Goal: Task Accomplishment & Management: Use online tool/utility

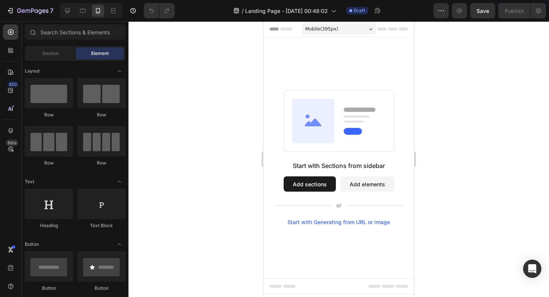
click at [326, 186] on button "Add sections" at bounding box center [310, 183] width 52 height 15
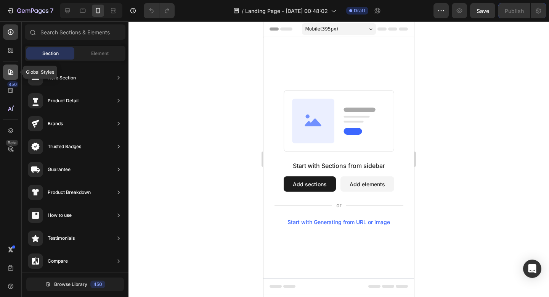
click at [11, 74] on icon at bounding box center [10, 71] width 5 height 5
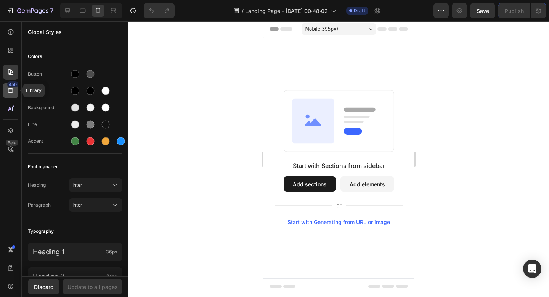
click at [12, 87] on div "450" at bounding box center [12, 84] width 11 height 6
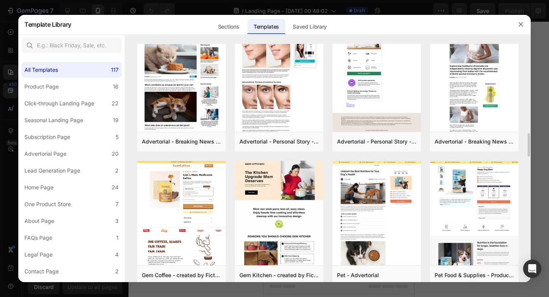
scroll to position [1174, 0]
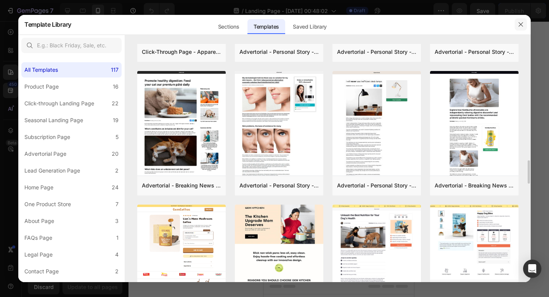
click at [523, 23] on icon "button" at bounding box center [521, 24] width 6 height 6
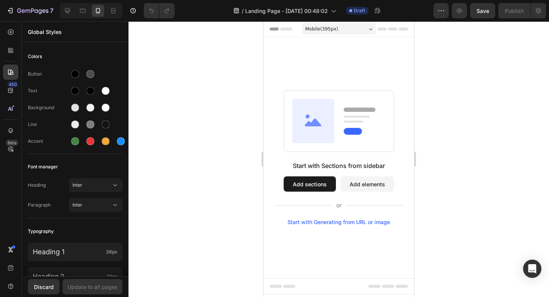
click at [307, 181] on button "Add sections" at bounding box center [310, 183] width 52 height 15
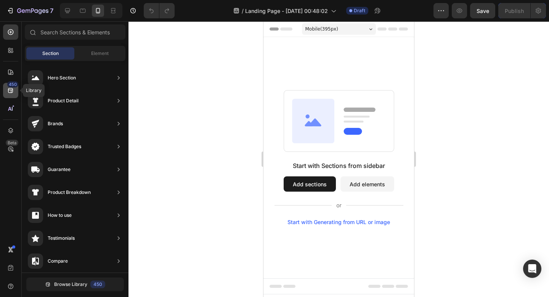
click at [14, 92] on div "450" at bounding box center [10, 90] width 15 height 15
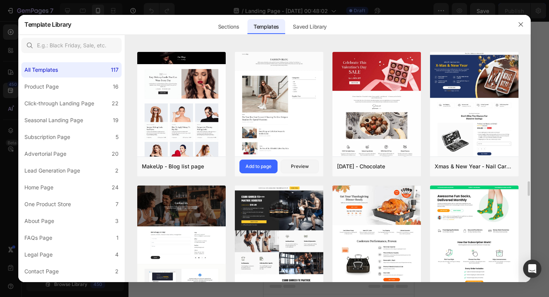
scroll to position [2259, 0]
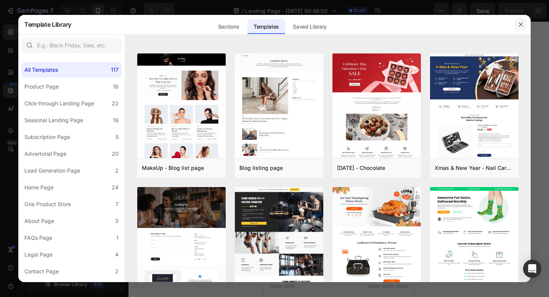
click at [517, 21] on button "button" at bounding box center [521, 24] width 12 height 12
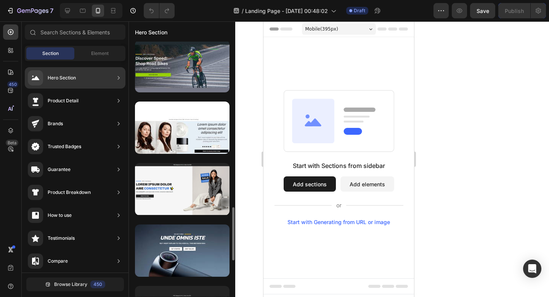
scroll to position [820, 0]
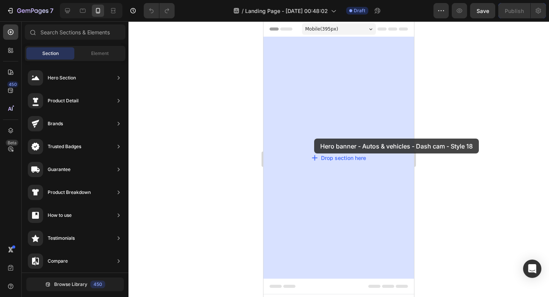
drag, startPoint x: 455, startPoint y: 201, endPoint x: 314, endPoint y: 138, distance: 154.0
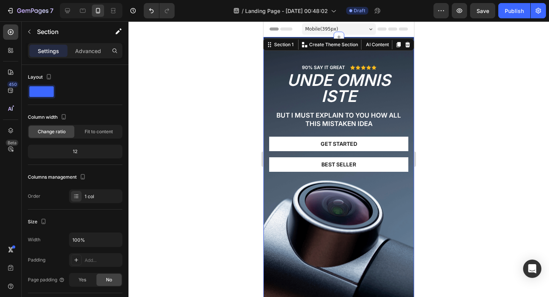
click at [471, 115] on div at bounding box center [338, 158] width 421 height 275
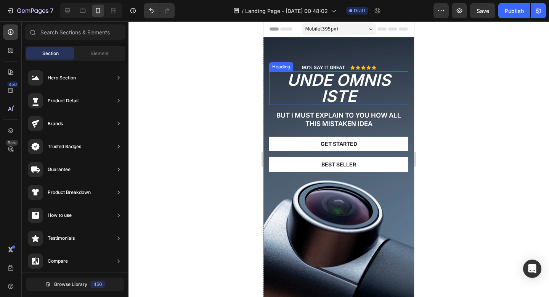
click at [403, 104] on h2 "unde omnis iste" at bounding box center [338, 88] width 139 height 34
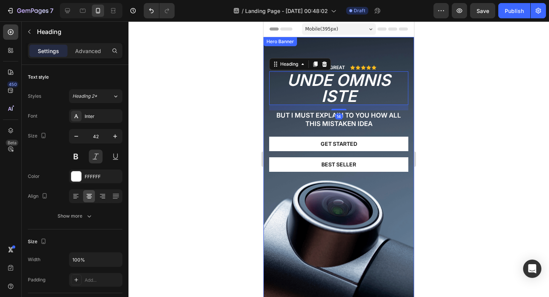
click at [267, 51] on div "90% SAY IT GREAT Text Block Icon Icon Icon Icon Icon Icon List Row unde omnis i…" at bounding box center [338, 113] width 151 height 153
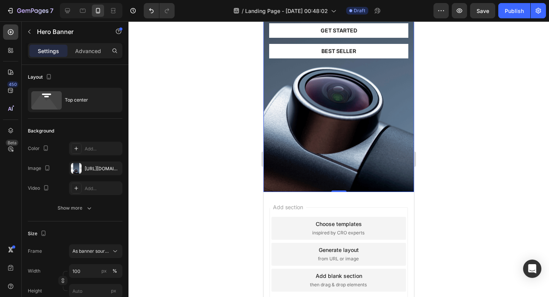
scroll to position [114, 0]
click at [90, 54] on p "Advanced" at bounding box center [88, 51] width 26 height 8
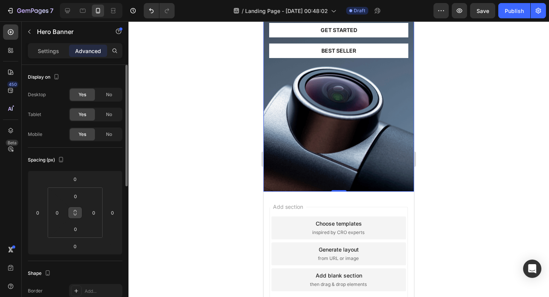
click at [77, 216] on button at bounding box center [75, 212] width 14 height 12
click at [77, 195] on input "0" at bounding box center [75, 195] width 15 height 11
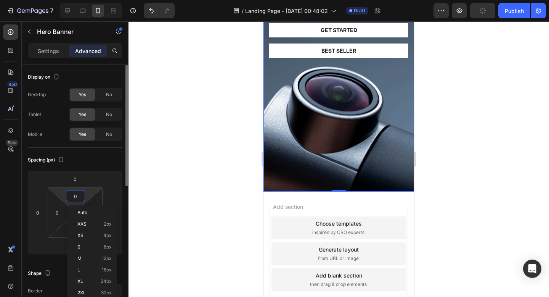
type input "5"
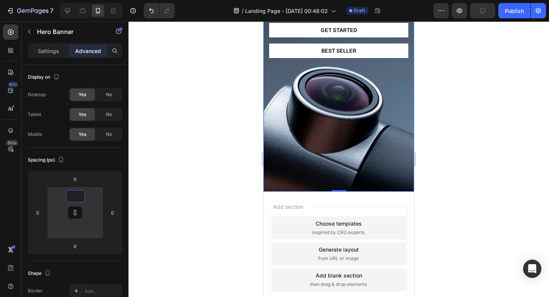
type input "1"
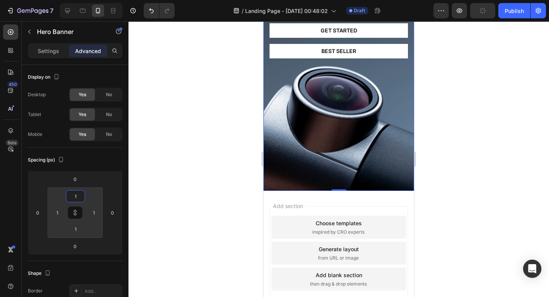
type input "10"
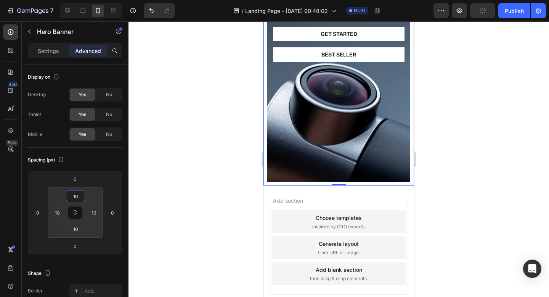
type input "10"
click at [216, 157] on div at bounding box center [338, 158] width 421 height 275
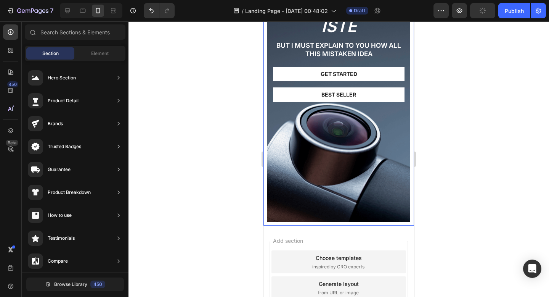
scroll to position [0, 0]
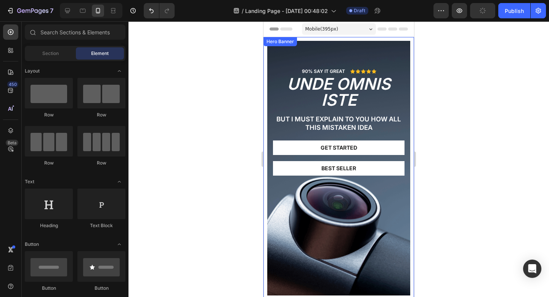
click at [276, 61] on div "90% SAY IT GREAT Text Block Icon Icon Icon Icon Icon Icon List Row unde omnis i…" at bounding box center [338, 117] width 143 height 153
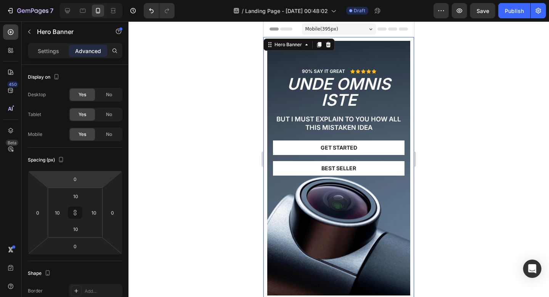
click at [39, 44] on div "Settings Advanced" at bounding box center [75, 50] width 95 height 15
click at [39, 50] on p "Settings" at bounding box center [48, 51] width 21 height 8
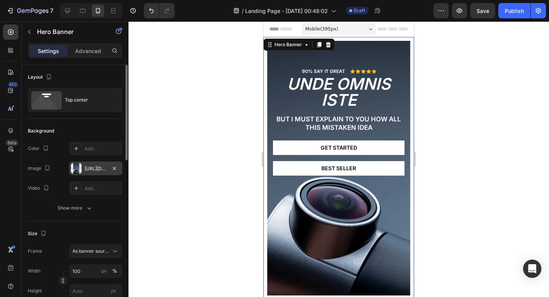
click at [92, 167] on div "[URL][DOMAIN_NAME]" at bounding box center [96, 168] width 22 height 7
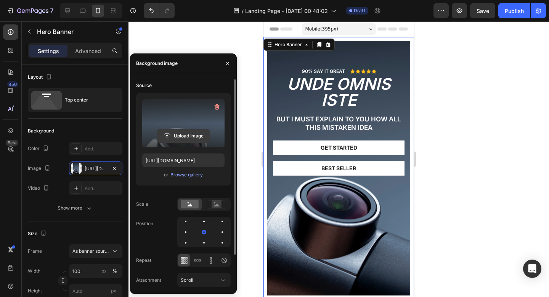
click at [180, 129] on input "file" at bounding box center [183, 135] width 53 height 13
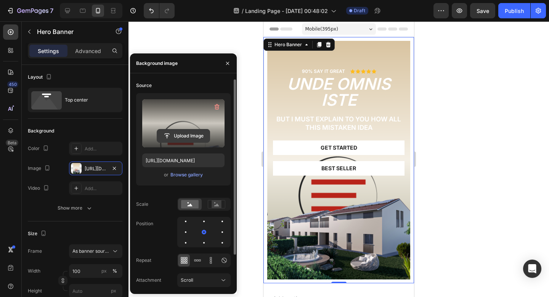
click at [183, 138] on input "file" at bounding box center [183, 135] width 53 height 13
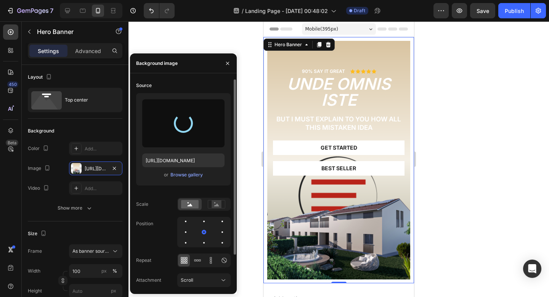
type input "[URL][DOMAIN_NAME]"
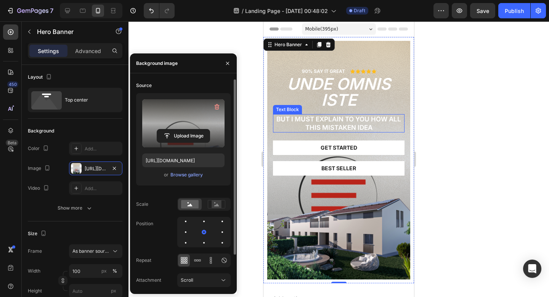
click at [363, 124] on p "But I must explain to you how all this mistaken idea" at bounding box center [339, 123] width 130 height 17
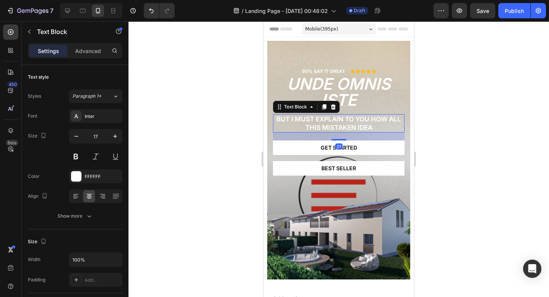
click at [382, 127] on p "But I must explain to you how all this mistaken idea" at bounding box center [339, 123] width 130 height 17
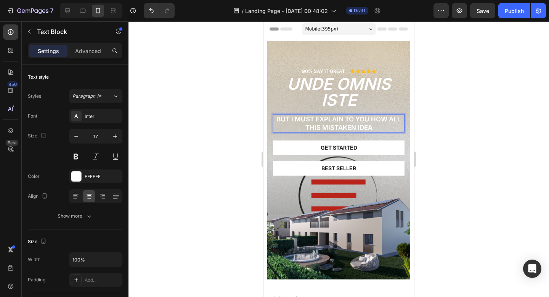
click at [480, 117] on div at bounding box center [338, 158] width 421 height 275
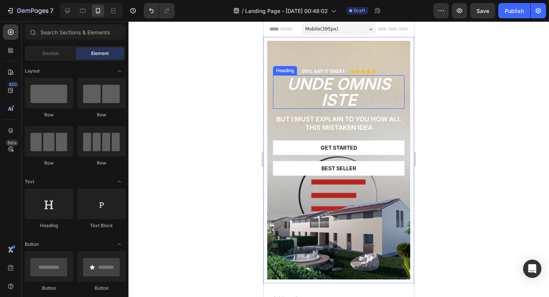
click at [358, 89] on h2 "unde omnis iste" at bounding box center [339, 92] width 132 height 34
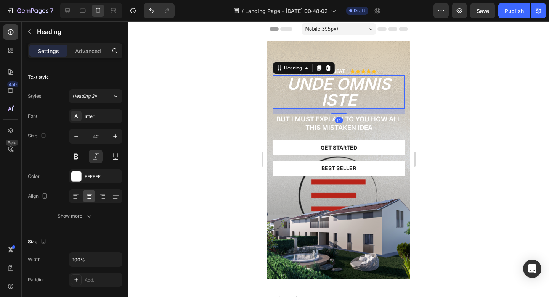
click at [360, 99] on h2 "unde omnis iste" at bounding box center [339, 92] width 132 height 34
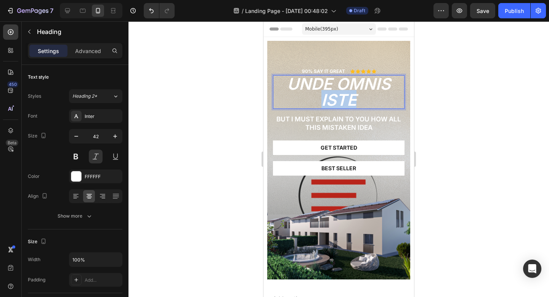
drag, startPoint x: 360, startPoint y: 99, endPoint x: 322, endPoint y: 100, distance: 38.5
click at [321, 99] on p "unde omnis iste" at bounding box center [339, 92] width 130 height 32
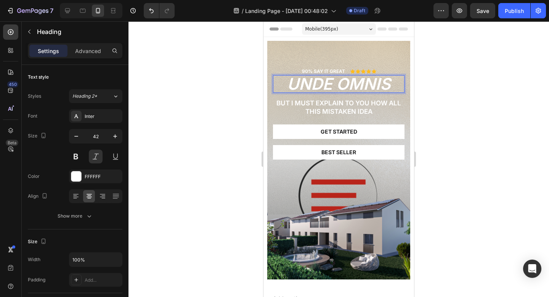
click at [448, 105] on div at bounding box center [338, 158] width 421 height 275
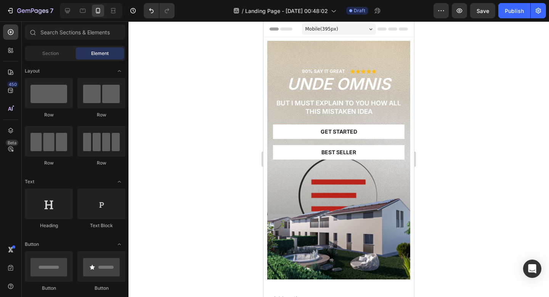
click at [476, 138] on div at bounding box center [338, 158] width 421 height 275
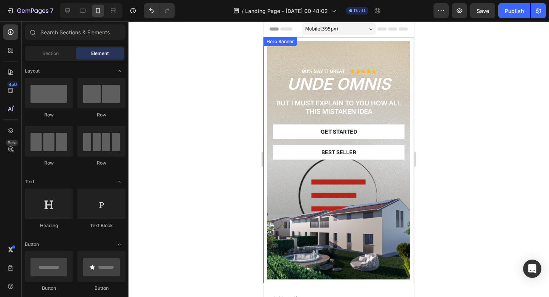
click at [265, 53] on div "90% SAY IT GREAT Text Block Icon Icon Icon Icon Icon Icon List Row unde omnis H…" at bounding box center [338, 160] width 151 height 246
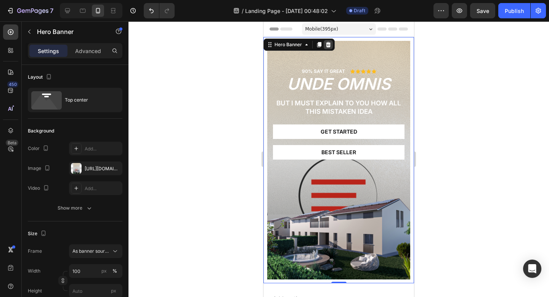
click at [324, 43] on div at bounding box center [328, 44] width 9 height 9
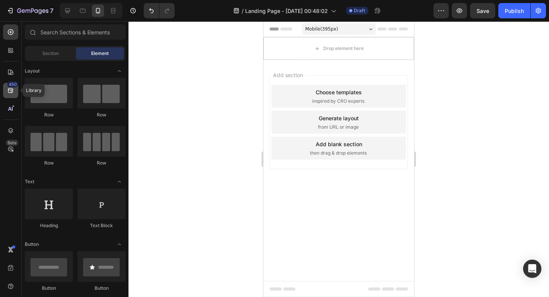
click at [14, 92] on icon at bounding box center [11, 91] width 8 height 8
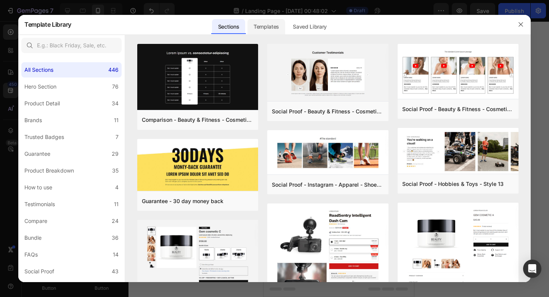
click at [269, 26] on div "Templates" at bounding box center [266, 26] width 38 height 15
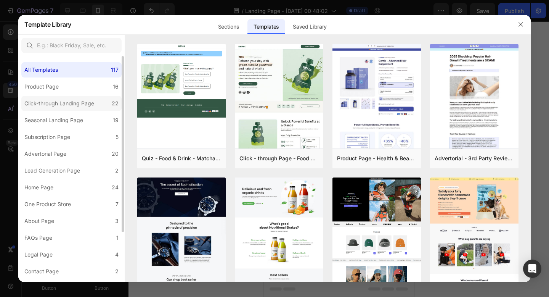
click at [71, 109] on label "Click-through Landing Page 22" at bounding box center [71, 103] width 100 height 15
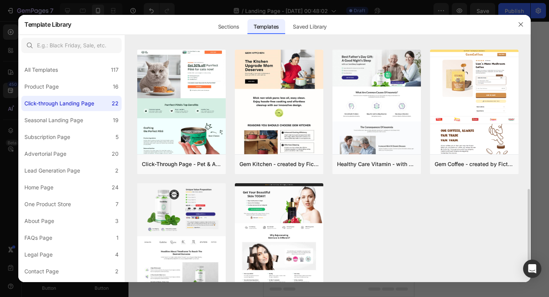
scroll to position [399, 0]
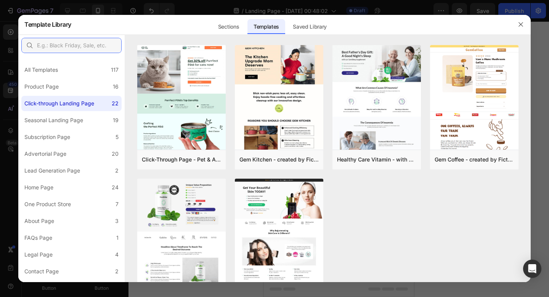
click at [64, 44] on input "text" at bounding box center [71, 45] width 100 height 15
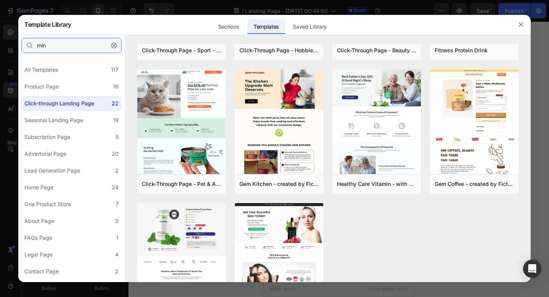
scroll to position [0, 0]
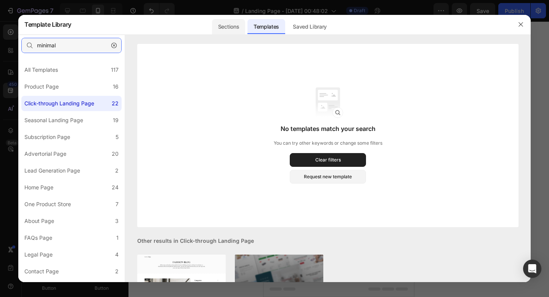
type input "minimal"
click at [218, 21] on div "Sections" at bounding box center [228, 26] width 33 height 15
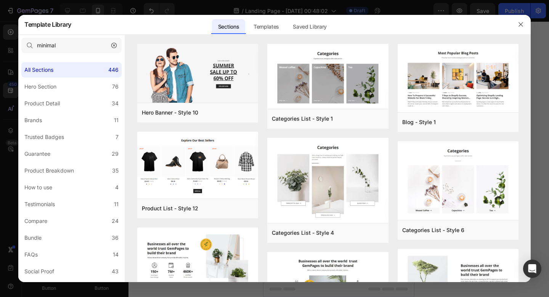
click at [108, 44] on button "button" at bounding box center [114, 45] width 12 height 12
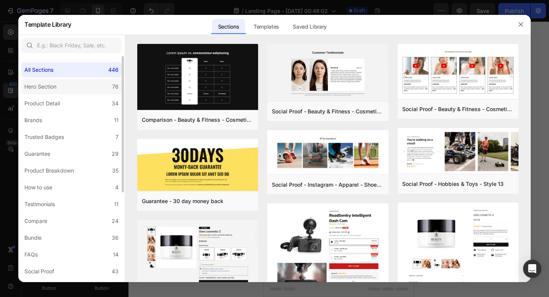
click at [71, 87] on label "Hero Section 76" at bounding box center [71, 86] width 100 height 15
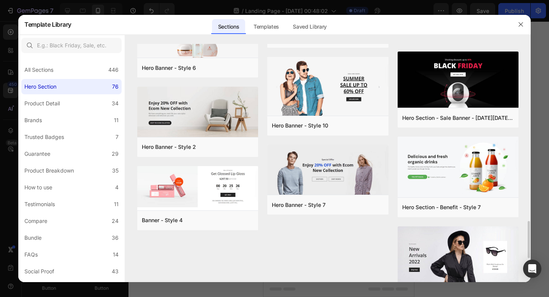
scroll to position [1258, 0]
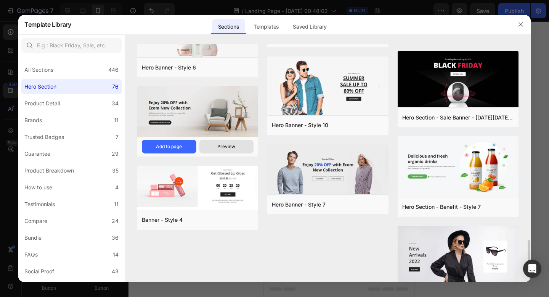
click at [220, 144] on div "Preview" at bounding box center [226, 146] width 18 height 7
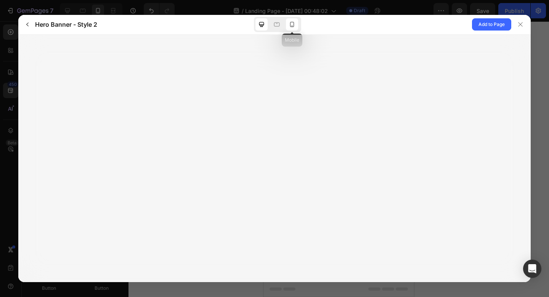
click at [291, 28] on icon at bounding box center [292, 25] width 8 height 8
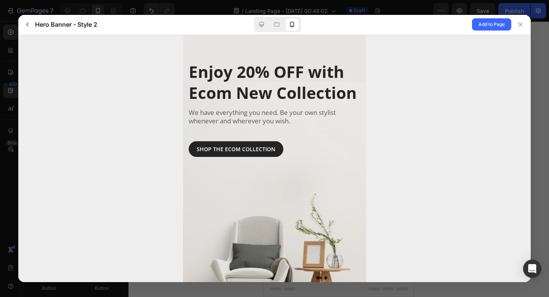
scroll to position [11, 0]
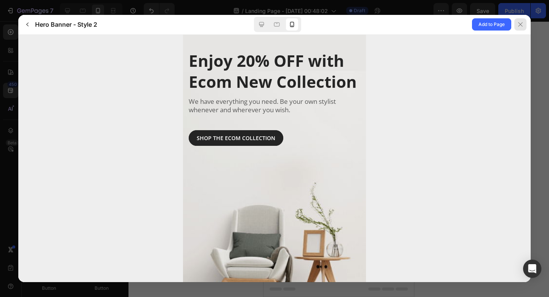
click at [524, 22] on div at bounding box center [520, 24] width 12 height 12
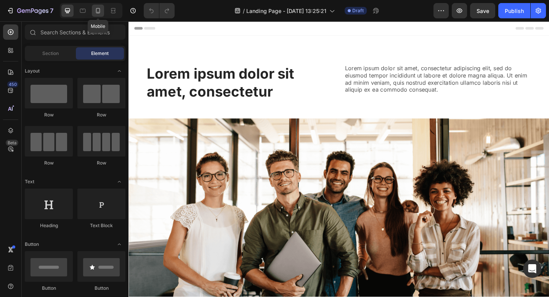
click at [96, 10] on icon at bounding box center [98, 10] width 4 height 5
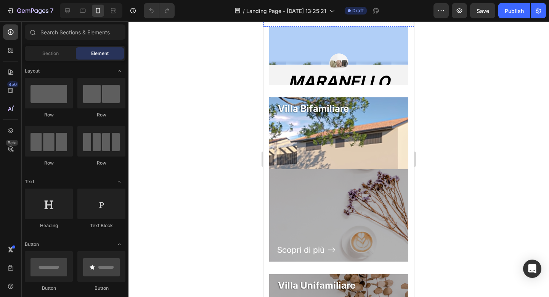
scroll to position [175, 0]
